Goal: Transaction & Acquisition: Download file/media

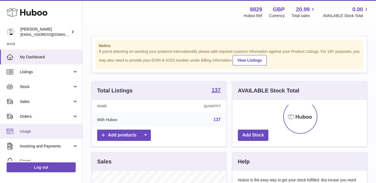
scroll to position [86, 135]
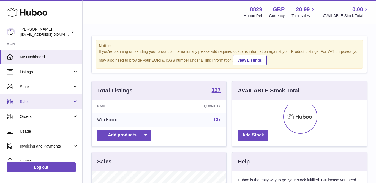
click at [47, 96] on link "Sales" at bounding box center [41, 101] width 82 height 15
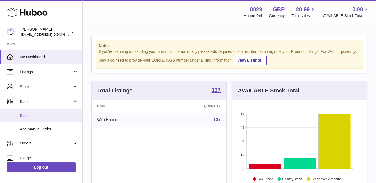
click at [17, 118] on link "Sales" at bounding box center [41, 116] width 82 height 14
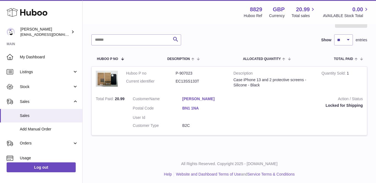
scroll to position [63, 0]
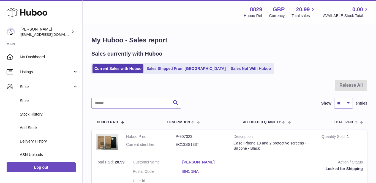
click at [33, 98] on link "Stock" at bounding box center [41, 101] width 82 height 14
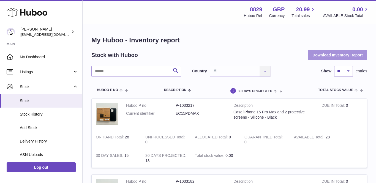
click at [327, 59] on button "Download Inventory Report" at bounding box center [337, 55] width 59 height 10
